Goal: Task Accomplishment & Management: Manage account settings

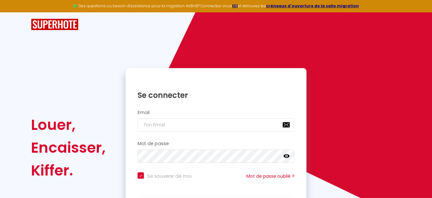
checkbox input "true"
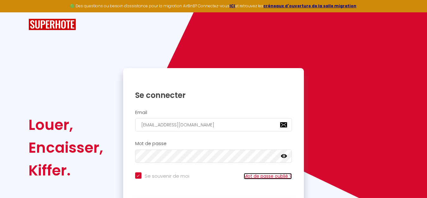
click at [270, 176] on link "Mot de passe oublié ?" at bounding box center [268, 176] width 48 height 6
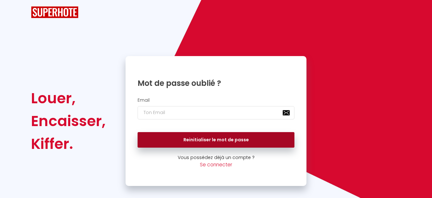
click at [216, 139] on button "Reinitialiser le mot de passe" at bounding box center [216, 140] width 157 height 16
click at [211, 140] on button "Reinitialiser le mot de passe" at bounding box center [216, 140] width 157 height 16
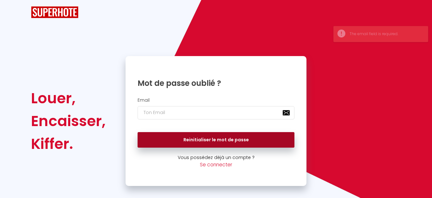
click at [211, 140] on button "Reinitialiser le mot de passe" at bounding box center [216, 140] width 157 height 16
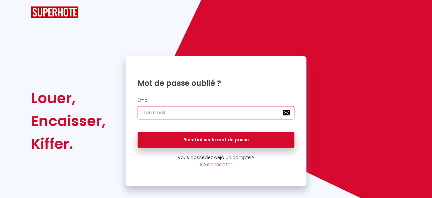
click at [142, 111] on input "email" at bounding box center [216, 112] width 157 height 13
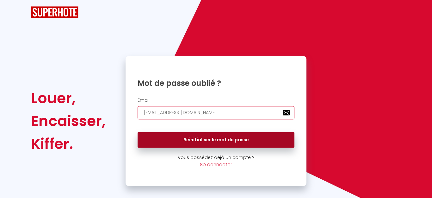
type input "[EMAIL_ADDRESS][DOMAIN_NAME]"
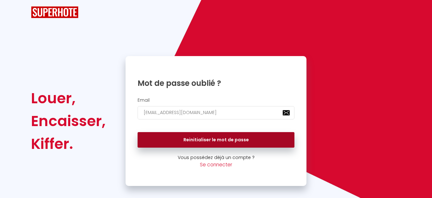
click at [197, 142] on button "Reinitialiser le mot de passe" at bounding box center [216, 140] width 157 height 16
click at [212, 139] on button "Reinitialiser le mot de passe" at bounding box center [216, 140] width 157 height 16
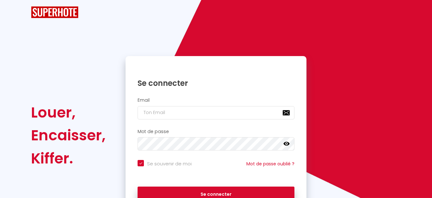
checkbox input "true"
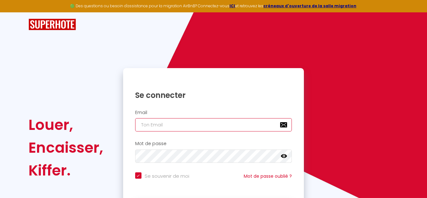
type input "[EMAIL_ADDRESS][DOMAIN_NAME]"
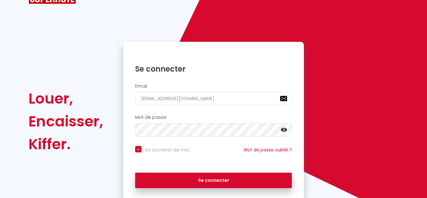
scroll to position [28, 0]
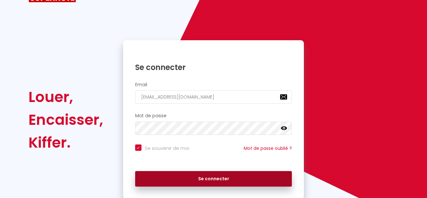
click at [212, 180] on button "Se connecter" at bounding box center [213, 179] width 157 height 16
checkbox input "true"
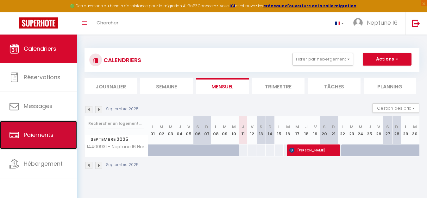
click at [48, 135] on span "Paiements" at bounding box center [39, 135] width 30 height 8
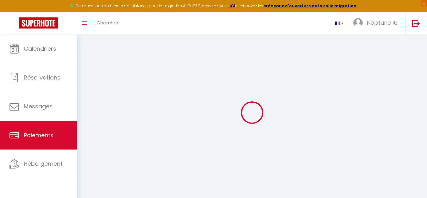
select select "2"
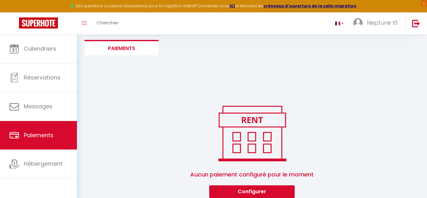
scroll to position [46, 0]
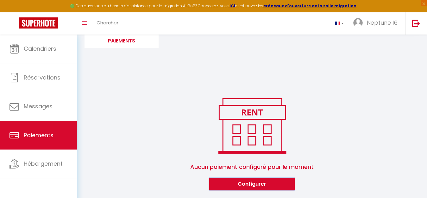
click at [254, 183] on button "Configurer" at bounding box center [251, 183] width 85 height 13
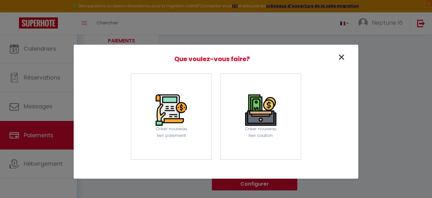
click at [342, 56] on span "×" at bounding box center [341, 57] width 8 height 18
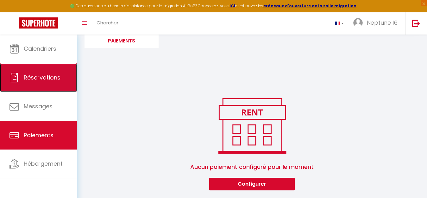
click at [47, 80] on span "Réservations" at bounding box center [42, 77] width 37 height 8
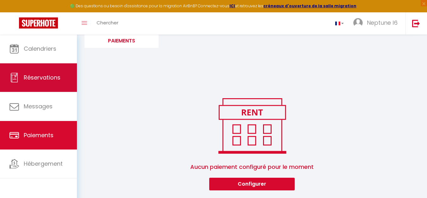
select select "not_cancelled"
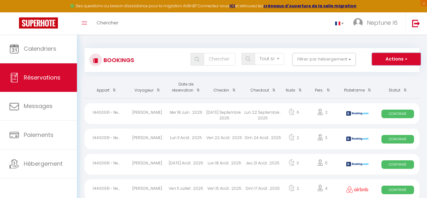
click at [409, 58] on button "Actions" at bounding box center [396, 59] width 49 height 13
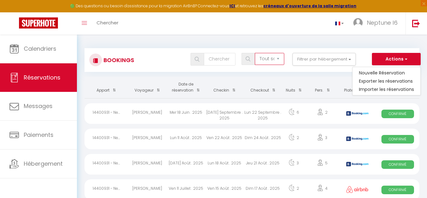
click at [279, 60] on select "Tous les statuts Annulé Confirmé Non Confirmé Tout sauf annulé No Show Request" at bounding box center [269, 59] width 29 height 12
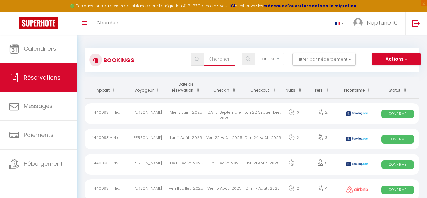
click at [217, 62] on input "text" at bounding box center [220, 59] width 32 height 13
click at [202, 60] on span at bounding box center [196, 59] width 13 height 13
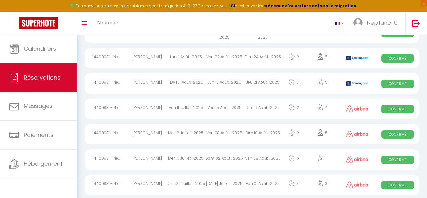
scroll to position [90, 0]
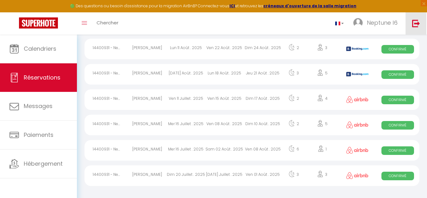
click at [416, 24] on img at bounding box center [416, 23] width 8 height 8
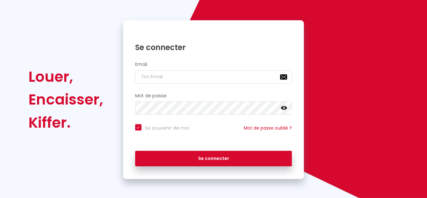
checkbox input "true"
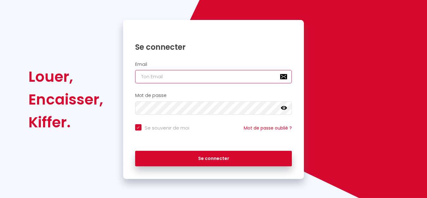
type input "[EMAIL_ADDRESS][DOMAIN_NAME]"
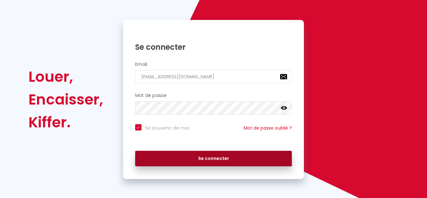
click at [219, 161] on button "Se connecter" at bounding box center [213, 159] width 157 height 16
checkbox input "true"
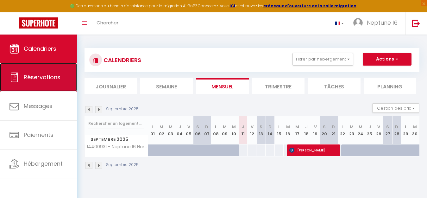
click at [34, 78] on span "Réservations" at bounding box center [42, 77] width 37 height 8
select select "not_cancelled"
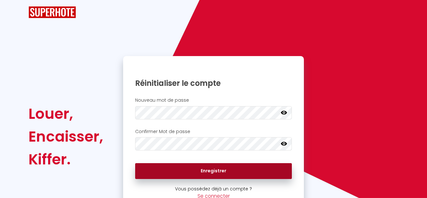
click at [219, 172] on button "Enregistrer" at bounding box center [213, 171] width 157 height 16
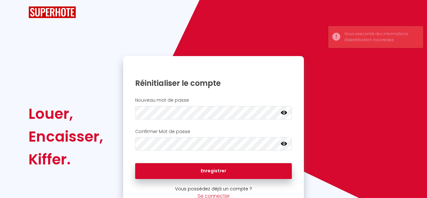
scroll to position [19, 0]
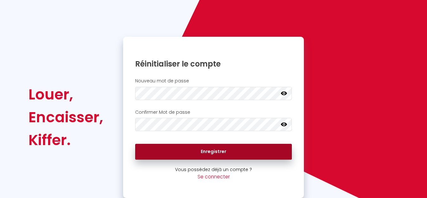
click at [215, 150] on button "Enregistrer" at bounding box center [213, 152] width 157 height 16
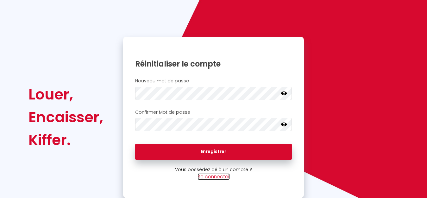
click at [217, 177] on link "Se connecter" at bounding box center [213, 176] width 32 height 7
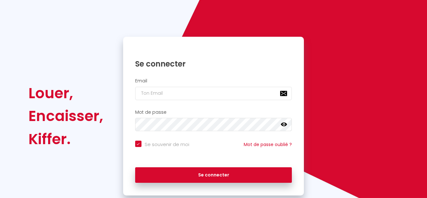
checkbox input "true"
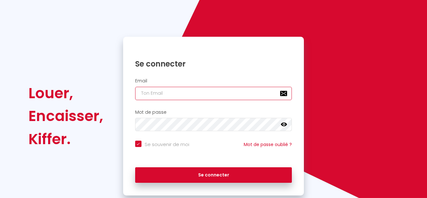
type input "[EMAIL_ADDRESS][DOMAIN_NAME]"
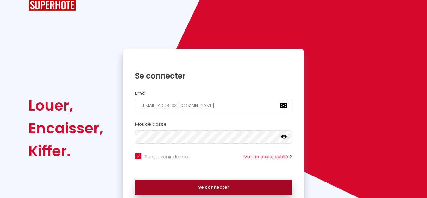
click at [209, 189] on button "Se connecter" at bounding box center [213, 187] width 157 height 16
checkbox input "true"
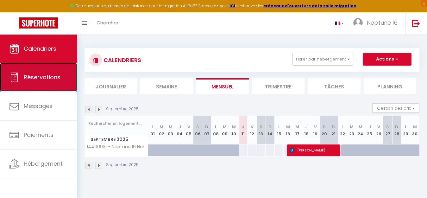
click at [41, 76] on span "Réservations" at bounding box center [42, 77] width 37 height 8
select select "not_cancelled"
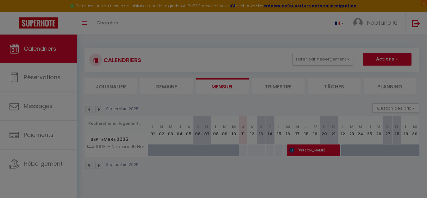
scroll to position [19, 0]
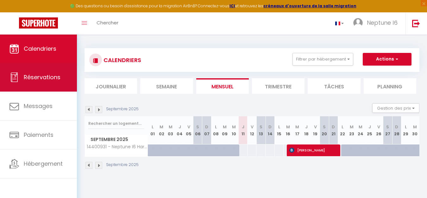
click at [28, 74] on span "Réservations" at bounding box center [42, 77] width 37 height 8
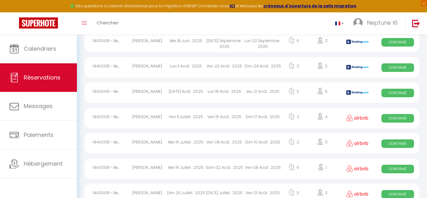
scroll to position [90, 0]
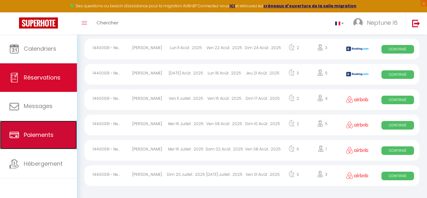
click at [41, 136] on span "Paiements" at bounding box center [39, 135] width 30 height 8
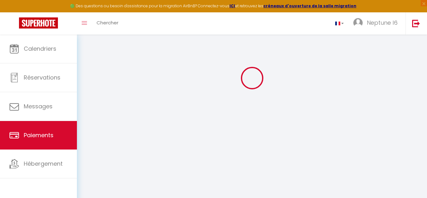
select select "2"
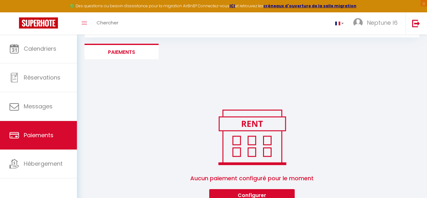
scroll to position [46, 0]
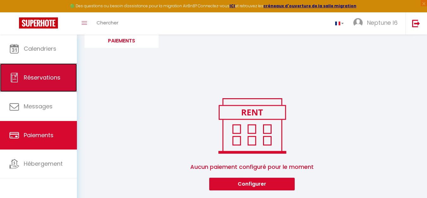
click at [36, 79] on span "Réservations" at bounding box center [42, 77] width 37 height 8
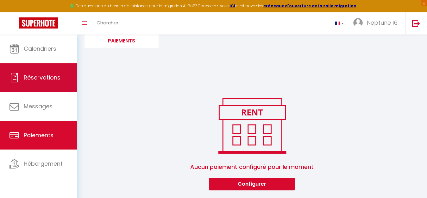
select select "not_cancelled"
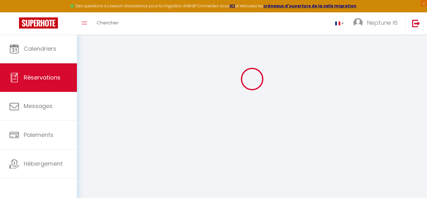
scroll to position [46, 0]
